Goal: Answer question/provide support: Share knowledge or assist other users

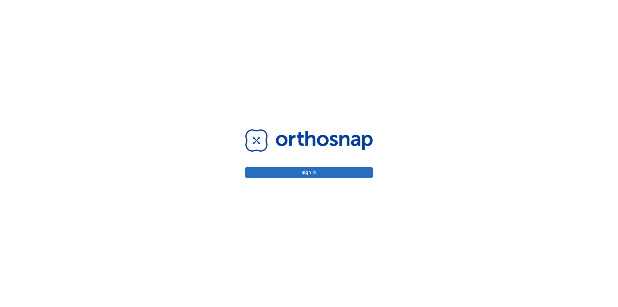
click at [286, 175] on button "Sign in" at bounding box center [308, 172] width 127 height 11
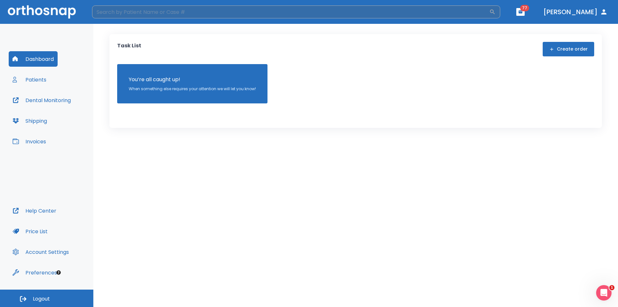
click at [184, 12] on input "search" at bounding box center [290, 11] width 397 height 13
type input "[PERSON_NAME]"
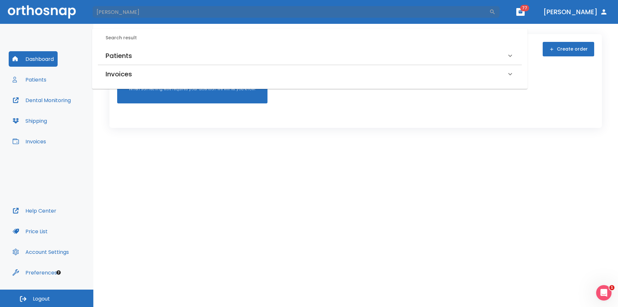
click at [509, 53] on icon at bounding box center [510, 56] width 8 height 8
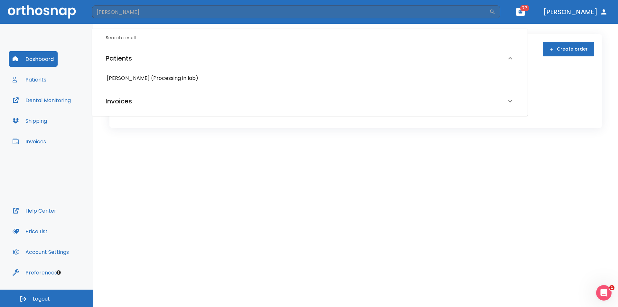
click at [166, 79] on h6 "[PERSON_NAME] (Processing in lab)" at bounding box center [310, 78] width 406 height 9
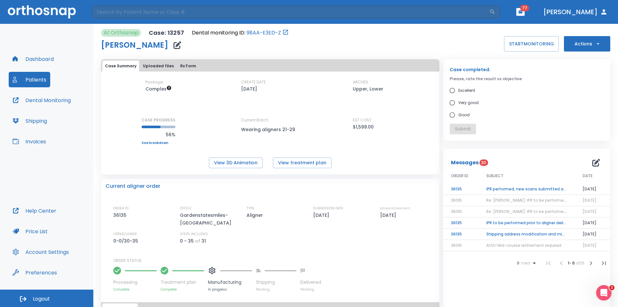
scroll to position [97, 0]
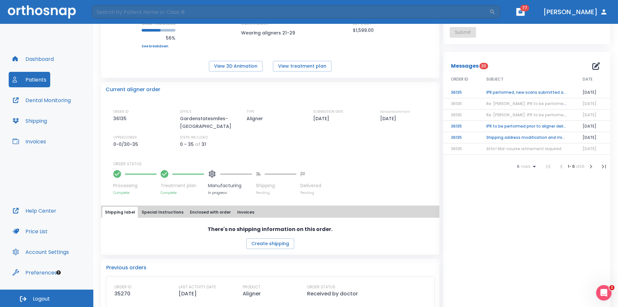
drag, startPoint x: 214, startPoint y: 148, endPoint x: 296, endPoint y: 155, distance: 82.4
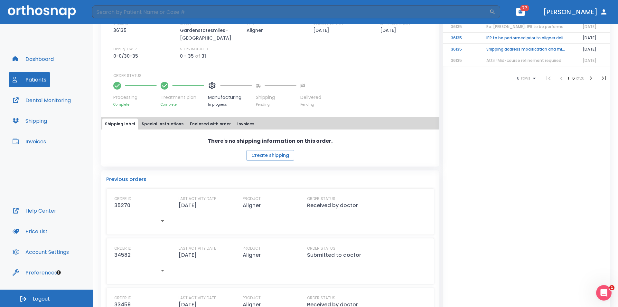
scroll to position [126, 0]
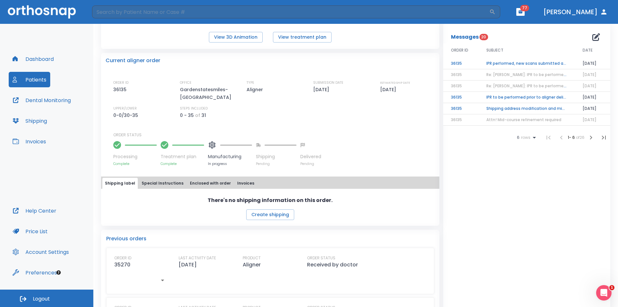
click at [533, 62] on td "IPR performed, new scans submitted and being processed!" at bounding box center [527, 63] width 96 height 11
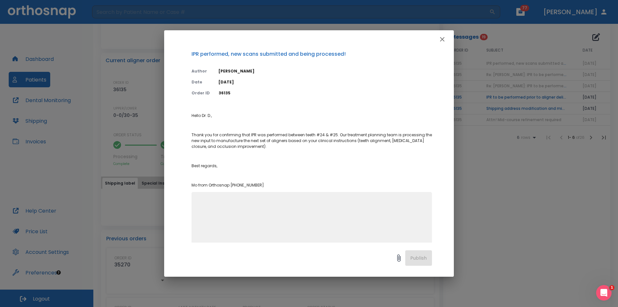
scroll to position [0, 0]
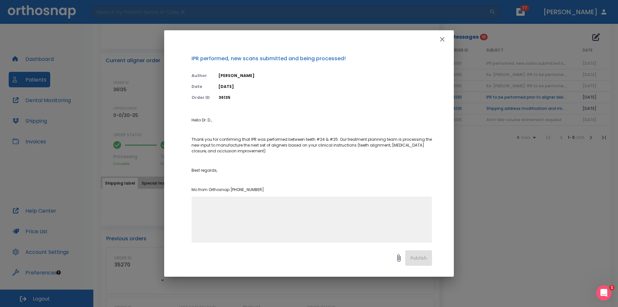
click at [439, 37] on icon "button" at bounding box center [442, 39] width 8 height 8
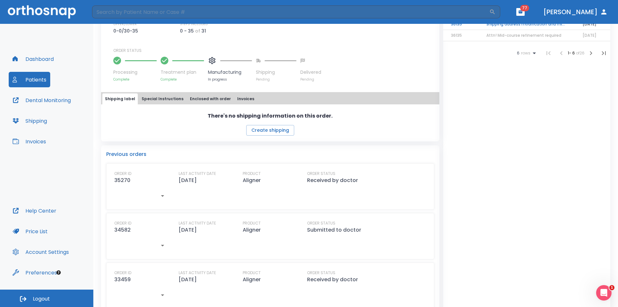
scroll to position [222, 0]
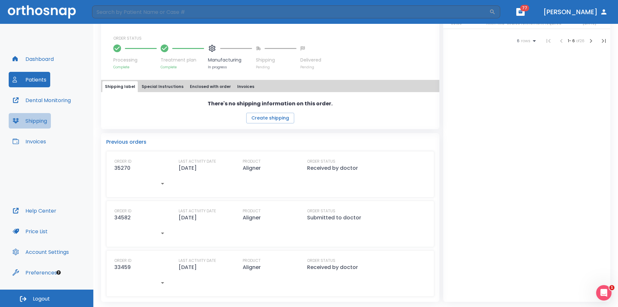
click at [50, 119] on button "Shipping" at bounding box center [30, 120] width 42 height 15
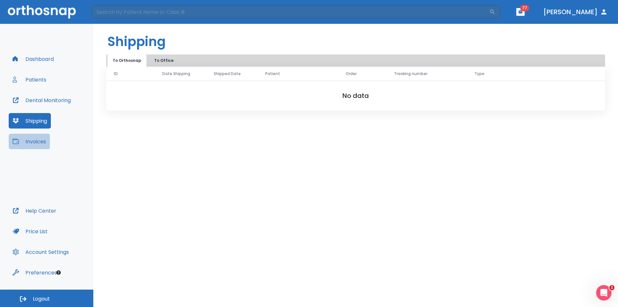
click at [45, 143] on button "Invoices" at bounding box center [29, 141] width 41 height 15
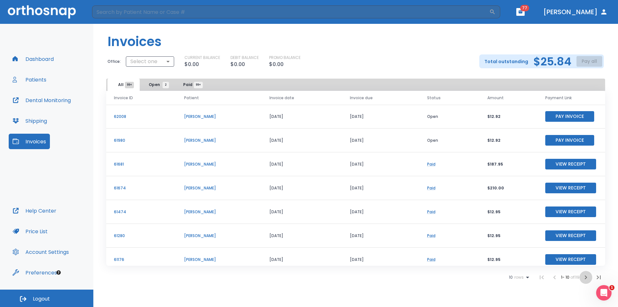
click at [587, 276] on icon "button" at bounding box center [586, 277] width 8 height 8
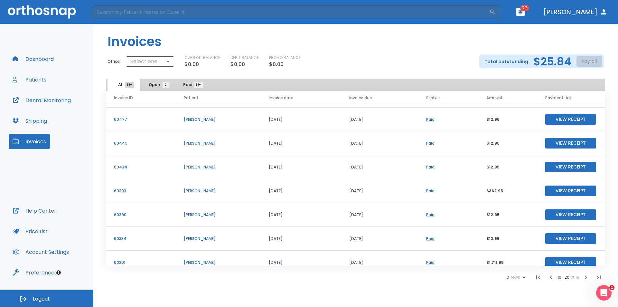
scroll to position [32, 0]
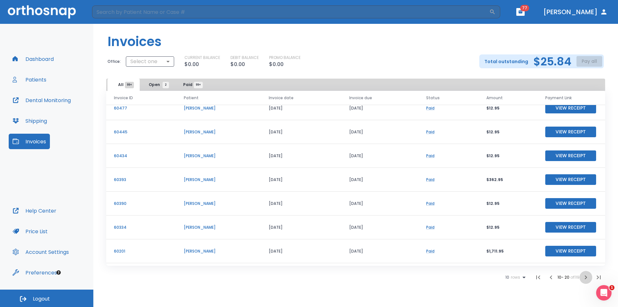
click at [587, 276] on icon "button" at bounding box center [586, 277] width 8 height 8
click at [196, 8] on input "search" at bounding box center [290, 11] width 397 height 13
type input "[PERSON_NAME]"
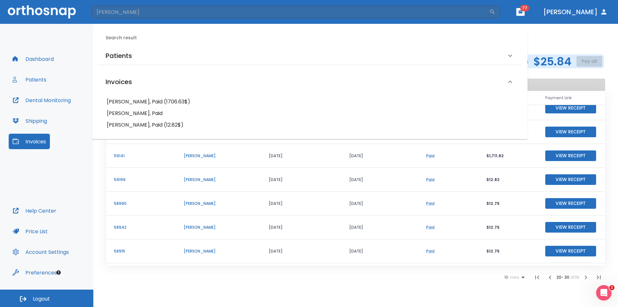
click at [511, 56] on icon at bounding box center [510, 56] width 8 height 8
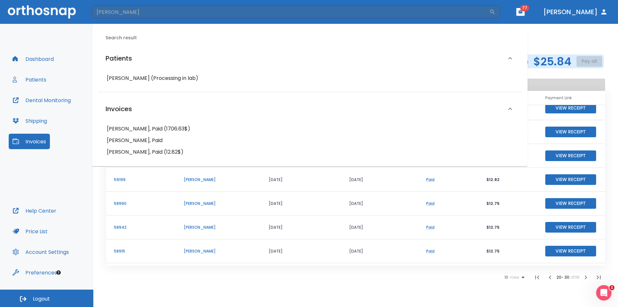
click at [201, 79] on h6 "[PERSON_NAME] (Processing in lab)" at bounding box center [310, 78] width 406 height 9
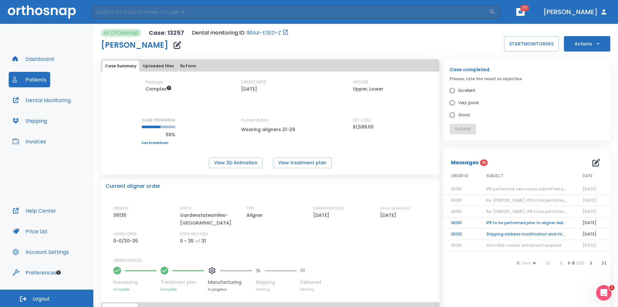
click at [590, 263] on icon "button" at bounding box center [591, 263] width 2 height 4
click at [528, 244] on td "Order N34582 Shipping Address Update" at bounding box center [527, 245] width 96 height 11
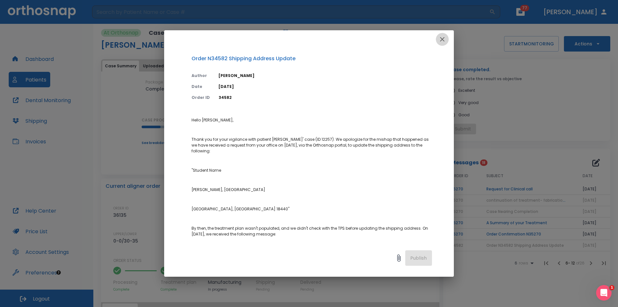
click at [443, 37] on icon "button" at bounding box center [442, 39] width 8 height 8
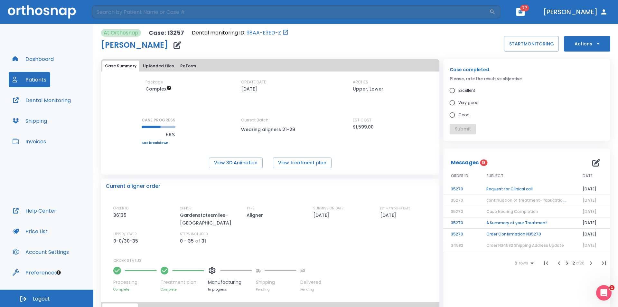
click at [587, 262] on icon "button" at bounding box center [591, 263] width 8 height 8
click at [531, 187] on td "Aligners delivered to the patient without prior IPR confirmation" at bounding box center [527, 188] width 96 height 11
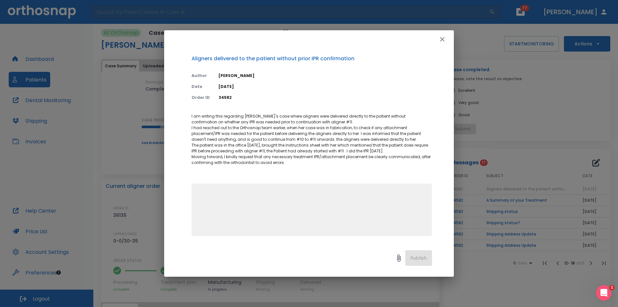
click at [442, 39] on icon "button" at bounding box center [442, 39] width 5 height 5
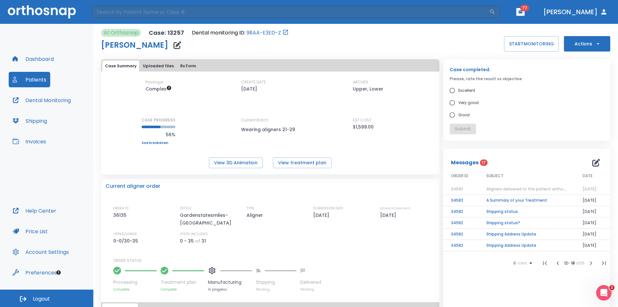
click at [526, 242] on td "Shipping Address Update" at bounding box center [527, 245] width 96 height 11
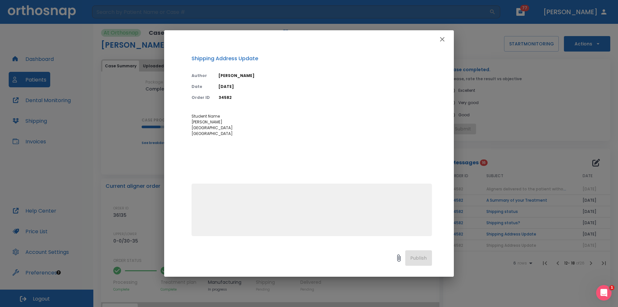
drag, startPoint x: 235, startPoint y: 141, endPoint x: 188, endPoint y: 116, distance: 52.7
click at [188, 116] on div "Shipping Address Update Author [PERSON_NAME] Date [DATE] Order ID 34582 Student…" at bounding box center [309, 145] width 290 height 194
copy span "Student Name [PERSON_NAME] [GEOGRAPHIC_DATA] [GEOGRAPHIC_DATA]"
click at [445, 38] on icon "button" at bounding box center [442, 39] width 8 height 8
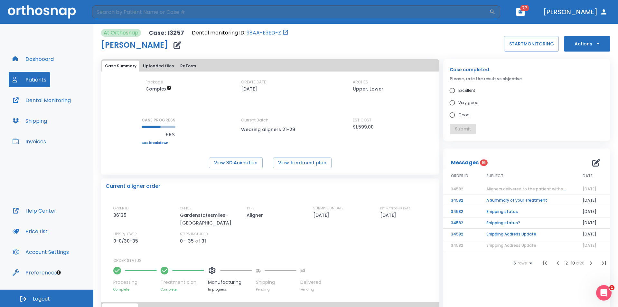
click at [587, 261] on icon "button" at bounding box center [591, 263] width 8 height 8
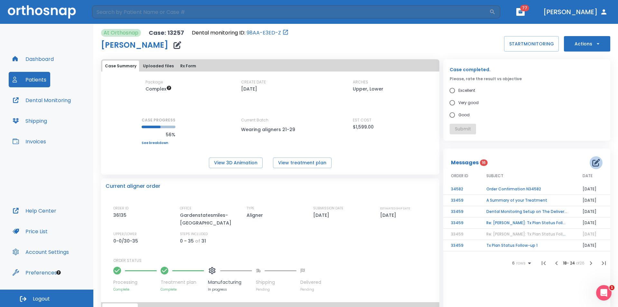
click at [592, 161] on icon "button" at bounding box center [596, 163] width 8 height 8
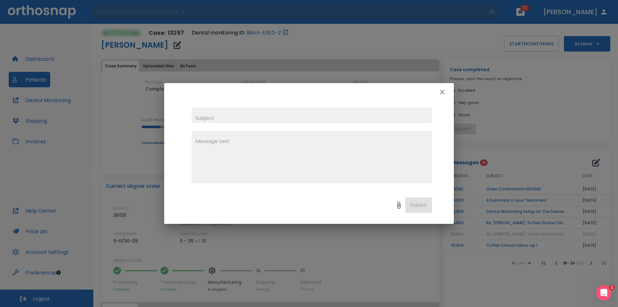
click at [240, 113] on input "text" at bounding box center [311, 114] width 240 height 15
type input "Shipping Address Update"
click at [255, 141] on textarea at bounding box center [311, 159] width 233 height 44
paste textarea "Student Name [PERSON_NAME] [GEOGRAPHIC_DATA] [GEOGRAPHIC_DATA]"
click at [196, 141] on textarea "Student Name [PERSON_NAME] [GEOGRAPHIC_DATA] [GEOGRAPHIC_DATA]" at bounding box center [311, 159] width 233 height 44
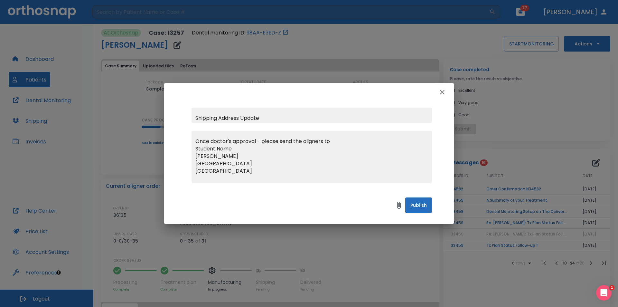
type textarea "Once doctor's approval - please send the aligners to Student Name [PERSON_NAME]…"
click at [420, 205] on button "Publish" at bounding box center [418, 204] width 27 height 15
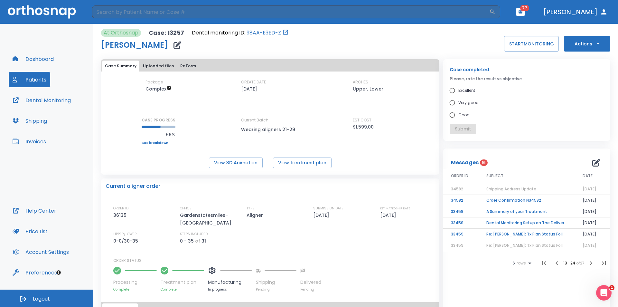
scroll to position [32, 0]
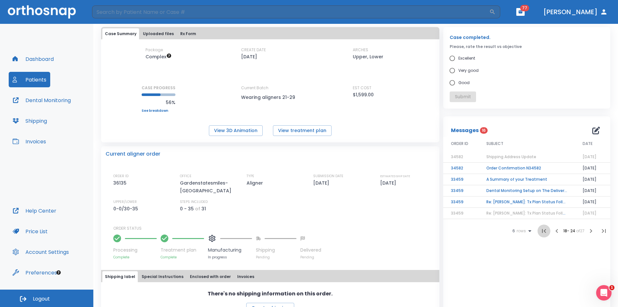
click at [540, 230] on icon "button" at bounding box center [544, 231] width 8 height 8
click at [496, 158] on span "Shipping Address Update" at bounding box center [511, 156] width 50 height 5
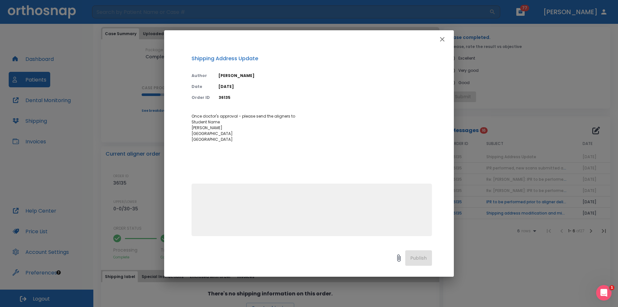
click at [444, 38] on icon "button" at bounding box center [442, 39] width 8 height 8
